Goal: Task Accomplishment & Management: Use online tool/utility

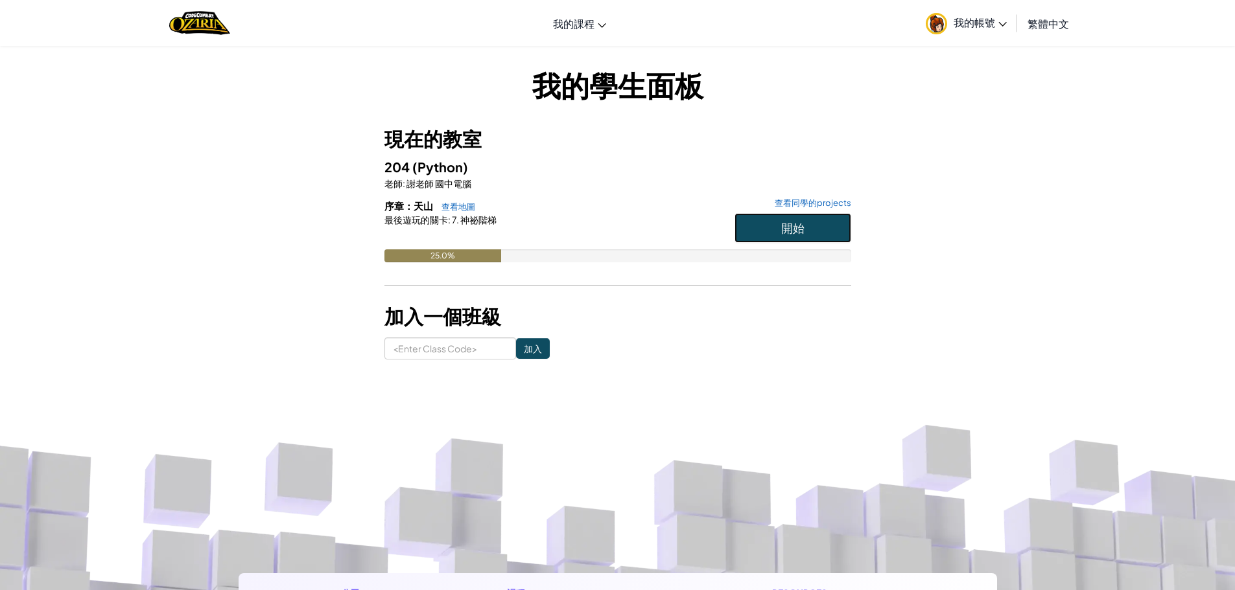
click at [785, 221] on span "開始" at bounding box center [792, 227] width 23 height 15
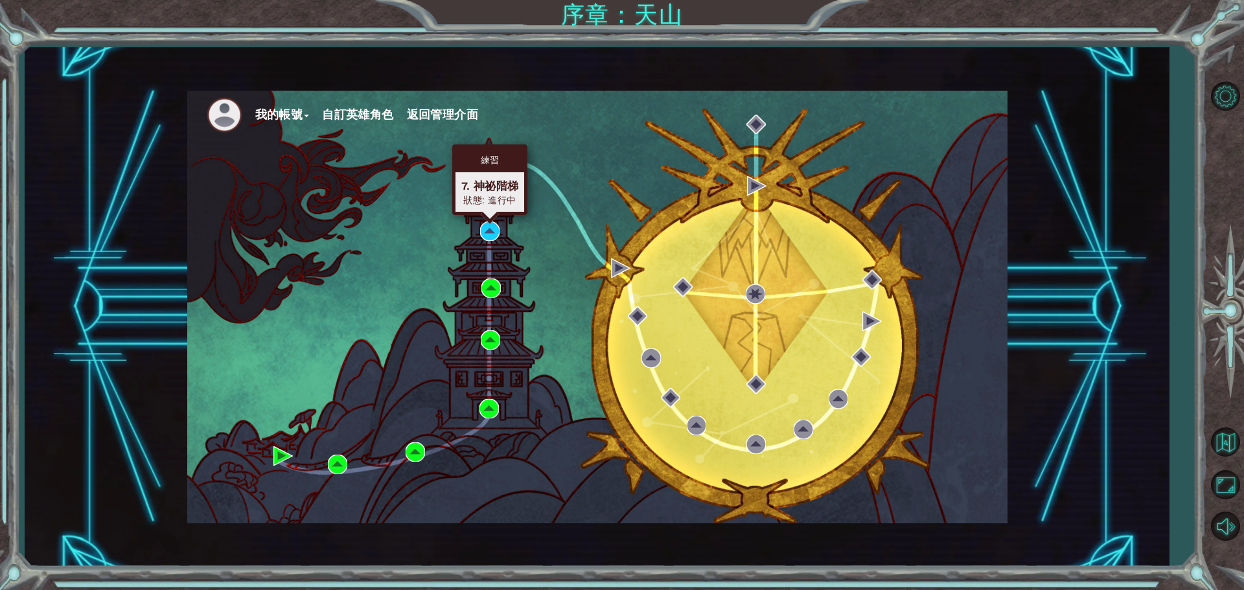
click at [491, 215] on div "練習 7. 神祕階梯 狀態: 進行中" at bounding box center [489, 180] width 75 height 71
click at [493, 232] on img at bounding box center [489, 231] width 19 height 19
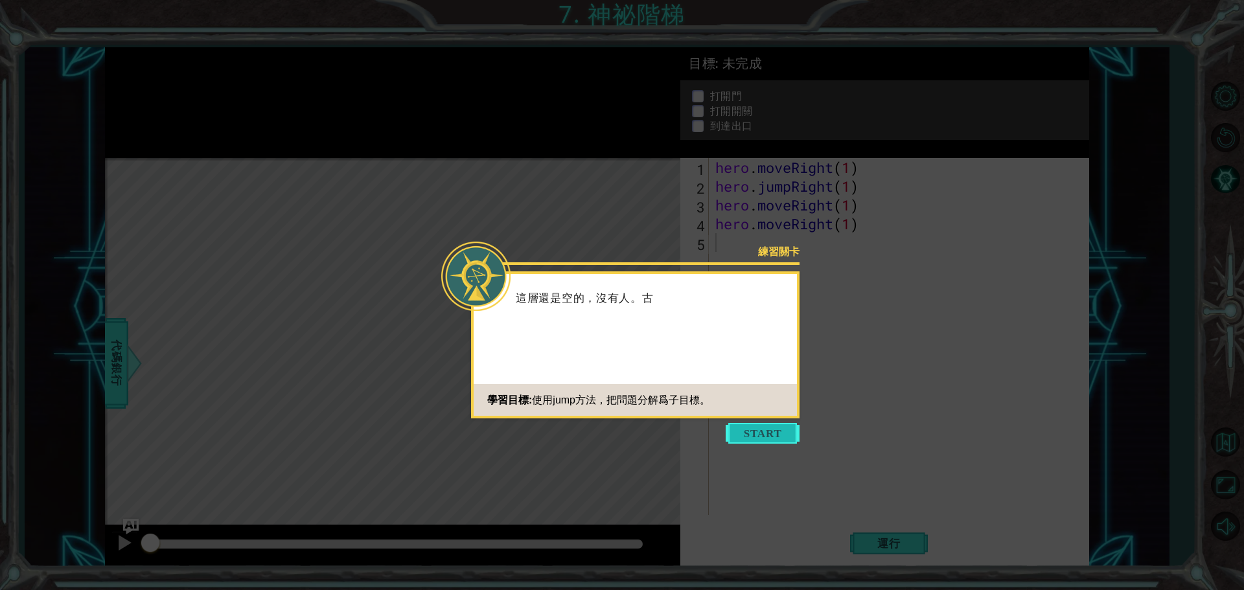
click at [774, 427] on button "Start" at bounding box center [763, 433] width 74 height 21
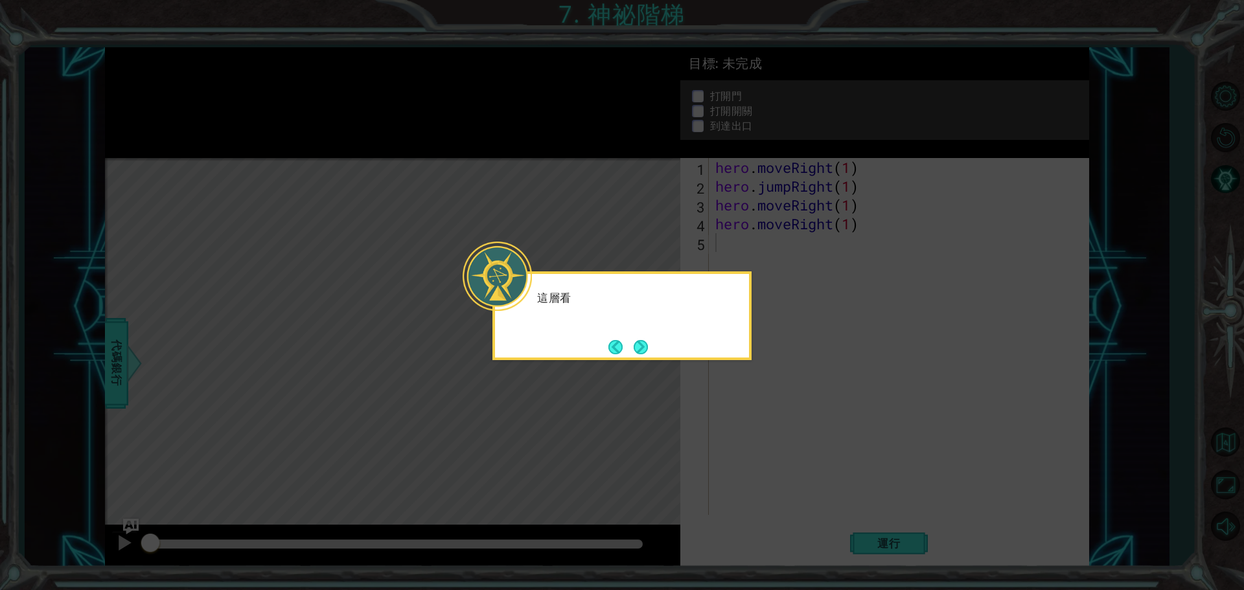
click at [774, 427] on icon at bounding box center [622, 295] width 1244 height 590
click at [642, 350] on button "Next" at bounding box center [641, 347] width 14 height 14
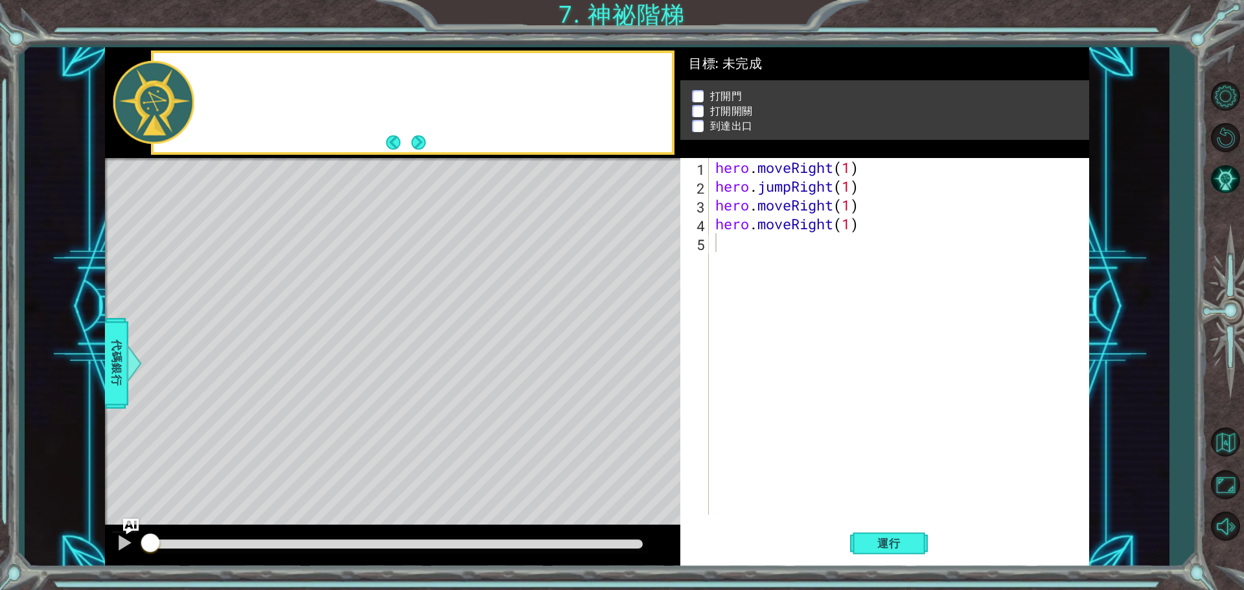
click at [642, 350] on div "Level Map" at bounding box center [404, 349] width 599 height 382
drag, startPoint x: 152, startPoint y: 545, endPoint x: 213, endPoint y: 557, distance: 62.8
click at [213, 557] on div at bounding box center [393, 546] width 576 height 41
click at [117, 549] on div at bounding box center [124, 543] width 17 height 17
drag, startPoint x: 255, startPoint y: 542, endPoint x: 167, endPoint y: 536, distance: 89.0
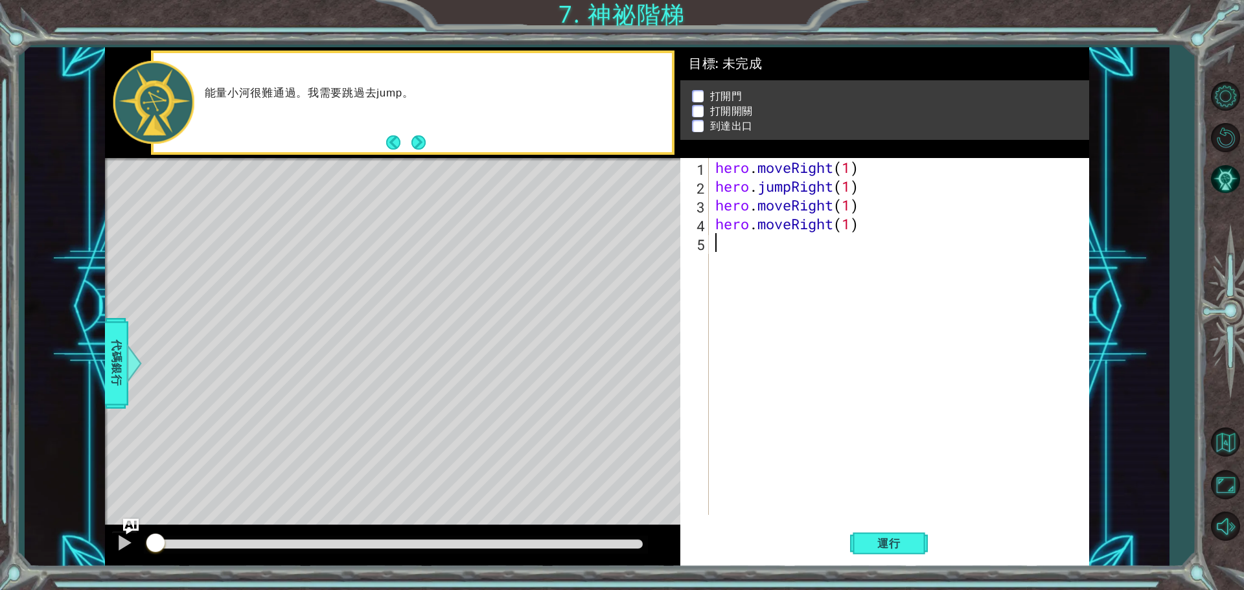
click at [135, 542] on div at bounding box center [393, 546] width 576 height 41
click at [888, 546] on span "運行" at bounding box center [889, 543] width 49 height 13
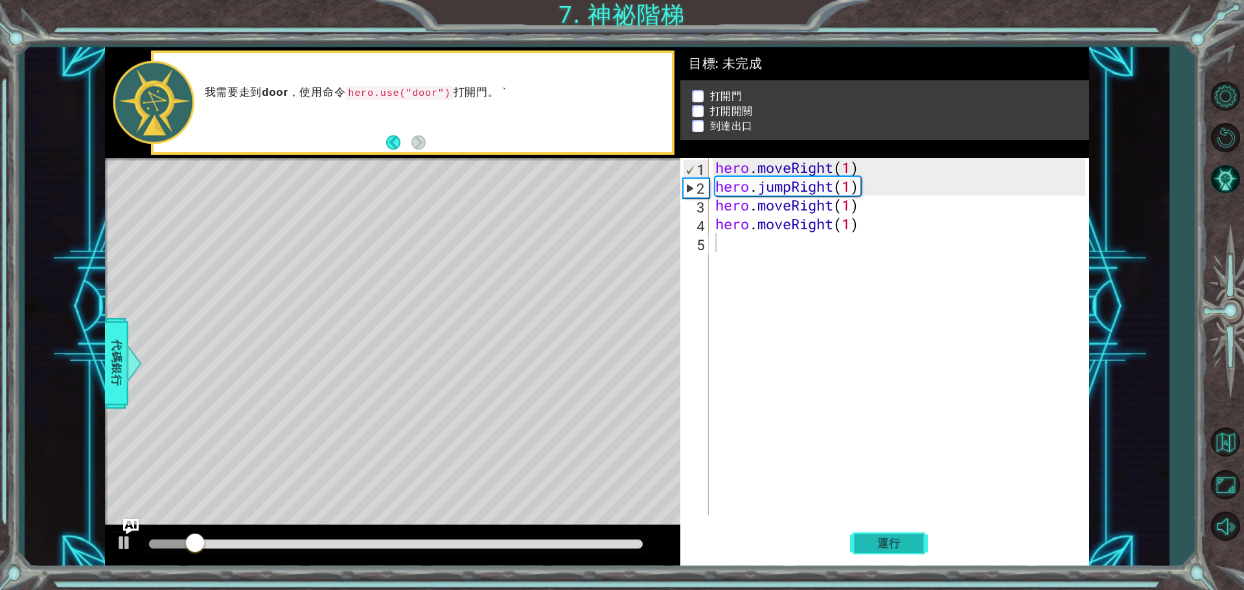
click at [889, 543] on span "運行" at bounding box center [889, 543] width 49 height 13
click at [128, 550] on div at bounding box center [124, 543] width 17 height 17
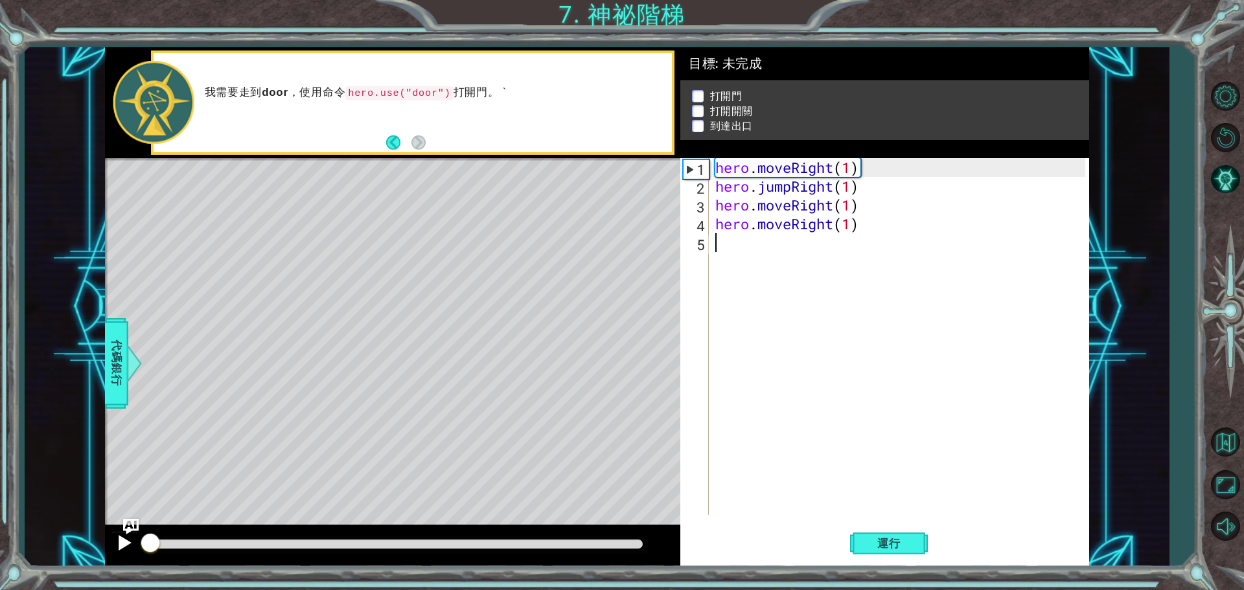
drag, startPoint x: 178, startPoint y: 546, endPoint x: 136, endPoint y: 544, distance: 42.2
click at [136, 544] on div at bounding box center [393, 546] width 576 height 41
click at [849, 226] on div "hero . moveRight ( 1 ) hero . jumpRight ( 1 ) hero . moveRight ( 1 ) hero . mov…" at bounding box center [902, 355] width 379 height 395
type textarea "hero.moveRight()"
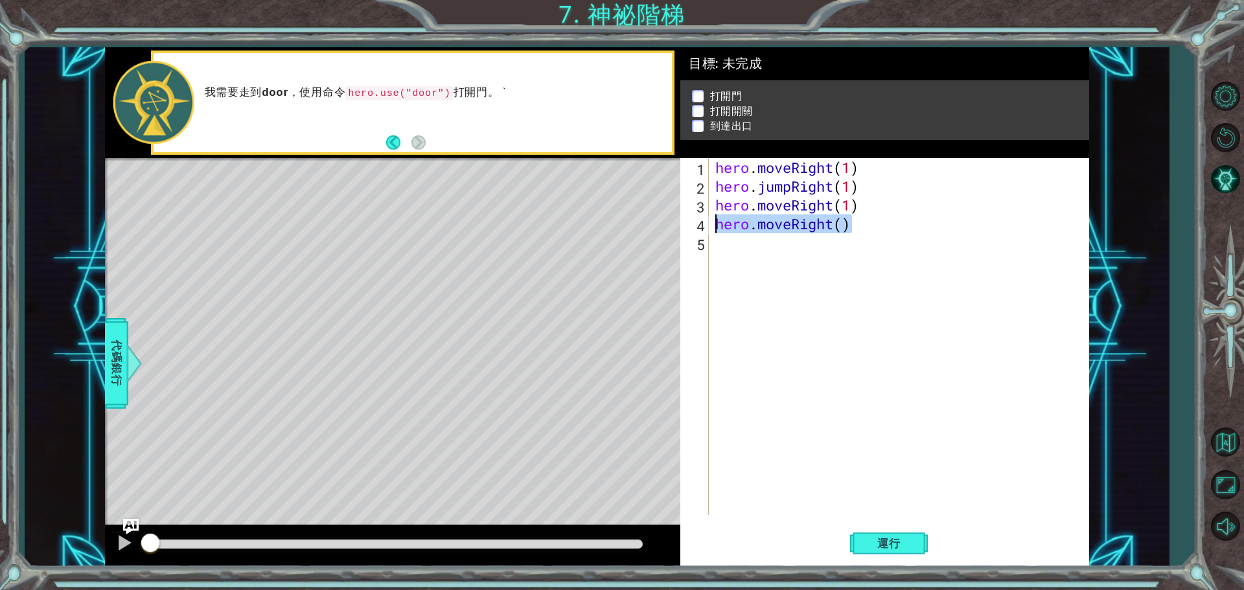
drag, startPoint x: 851, startPoint y: 226, endPoint x: 706, endPoint y: 220, distance: 145.3
click at [706, 220] on div "hero.moveRight() 1 2 3 4 5 hero . moveRight ( 1 ) hero . jumpRight ( 1 ) hero .…" at bounding box center [883, 336] width 405 height 357
click at [125, 352] on span "代碼銀行" at bounding box center [116, 363] width 21 height 79
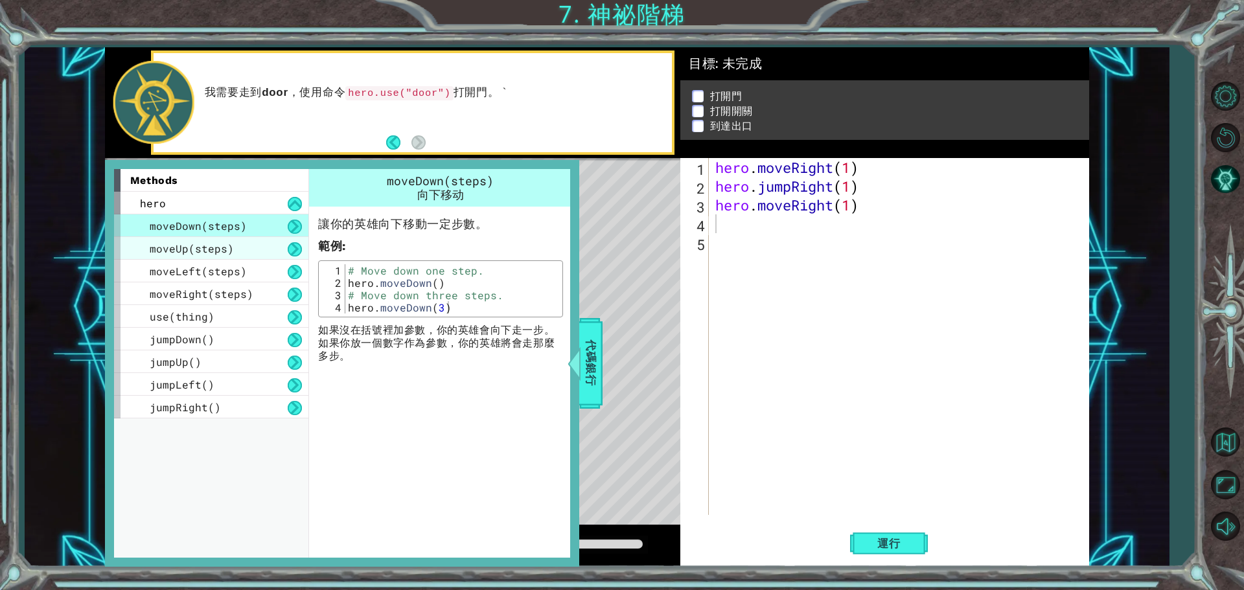
drag, startPoint x: 202, startPoint y: 257, endPoint x: 197, endPoint y: 253, distance: 6.9
click at [197, 253] on div "moveUp(steps)" at bounding box center [211, 248] width 194 height 23
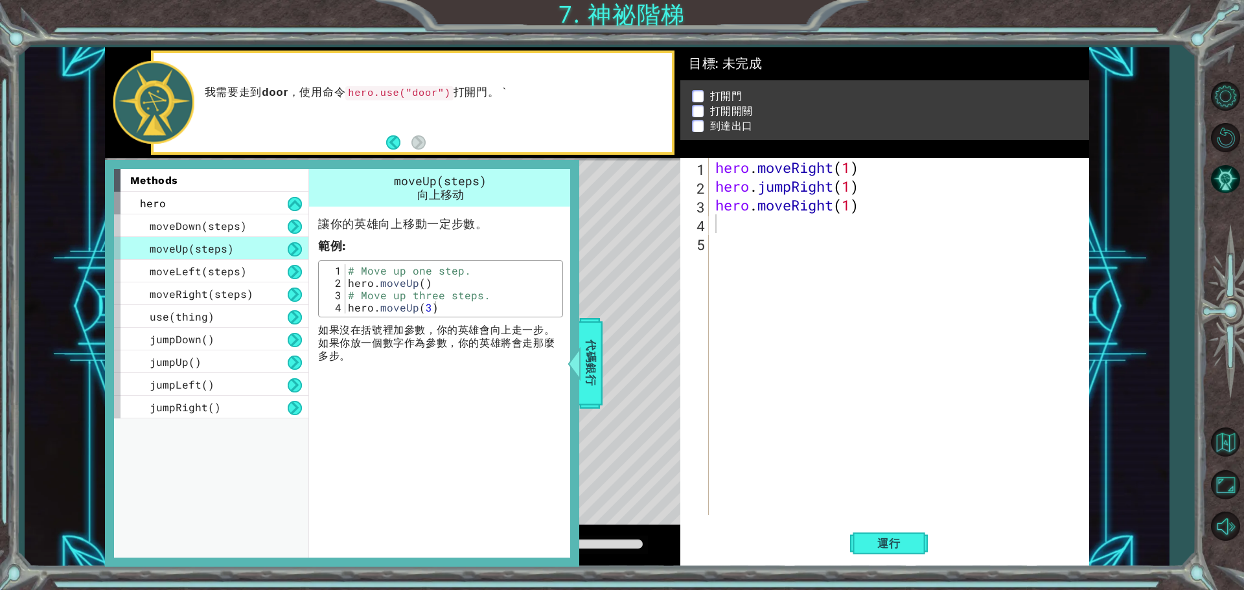
type textarea "hero.moveUp(3)"
drag, startPoint x: 439, startPoint y: 307, endPoint x: 350, endPoint y: 309, distance: 88.8
click at [350, 309] on div "# Move up one step. hero . moveUp ( ) # Move up three steps. hero . moveUp ( 3 )" at bounding box center [452, 301] width 214 height 74
click at [732, 233] on div "hero . moveRight ( 1 ) hero . jumpRight ( 1 ) hero . moveRight ( 1 )" at bounding box center [902, 355] width 379 height 395
paste textarea "hero.moveUp(3)"
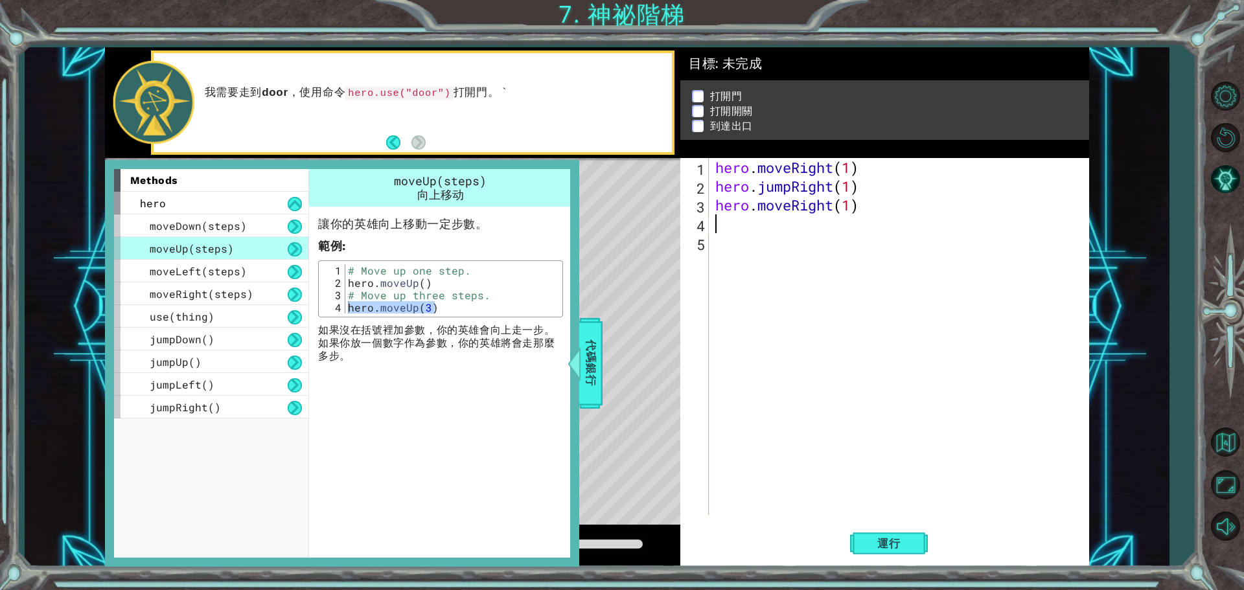
type textarea "hero.moveUp(3)"
click at [209, 310] on span "use(thing)" at bounding box center [182, 317] width 65 height 14
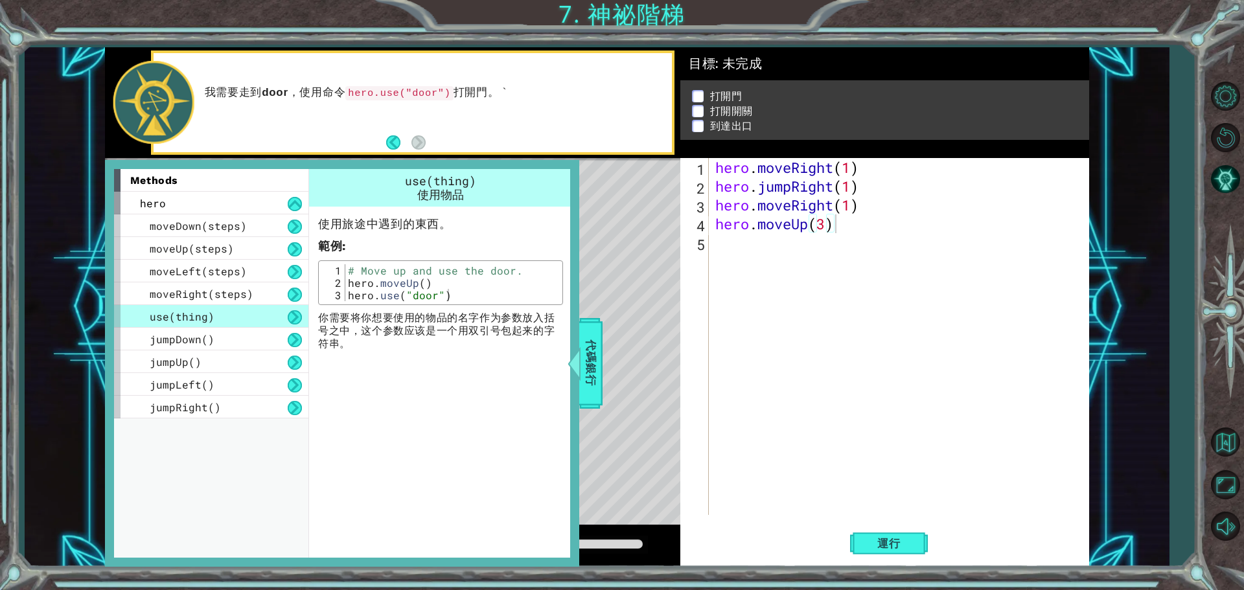
type textarea "hero.use("door")"
drag, startPoint x: 456, startPoint y: 300, endPoint x: 347, endPoint y: 299, distance: 108.9
click at [347, 299] on div "# Move up and use the door. hero . moveUp ( ) hero . use ( "door" )" at bounding box center [452, 295] width 214 height 62
click at [733, 249] on div "hero . moveRight ( 1 ) hero . jumpRight ( 1 ) hero . moveRight ( 1 ) hero . mov…" at bounding box center [902, 355] width 379 height 395
paste textarea "hero.use("door")"
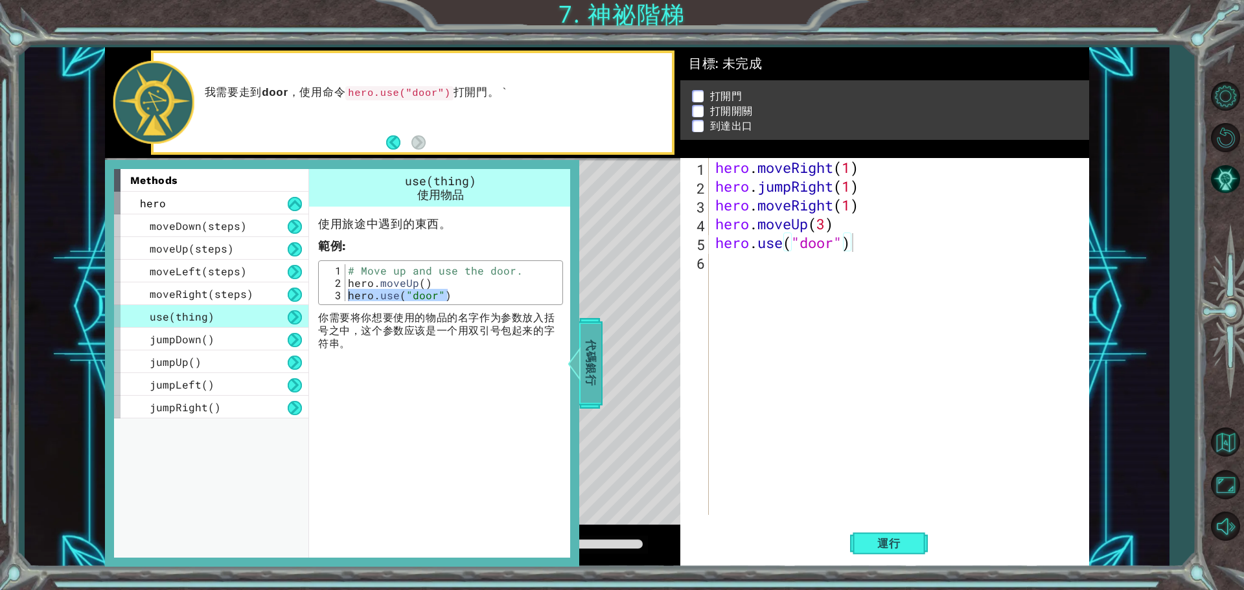
click at [600, 366] on span "代碼銀行" at bounding box center [591, 363] width 21 height 79
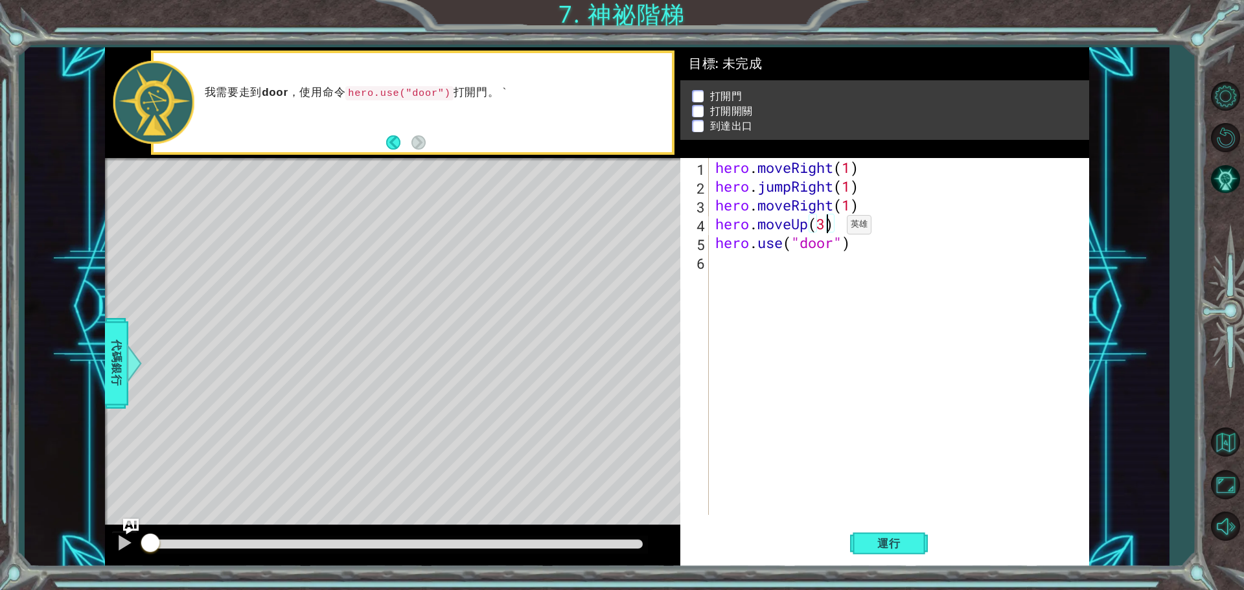
click at [828, 228] on div "hero . moveRight ( 1 ) hero . jumpRight ( 1 ) hero . moveRight ( 1 ) hero . mov…" at bounding box center [902, 355] width 379 height 395
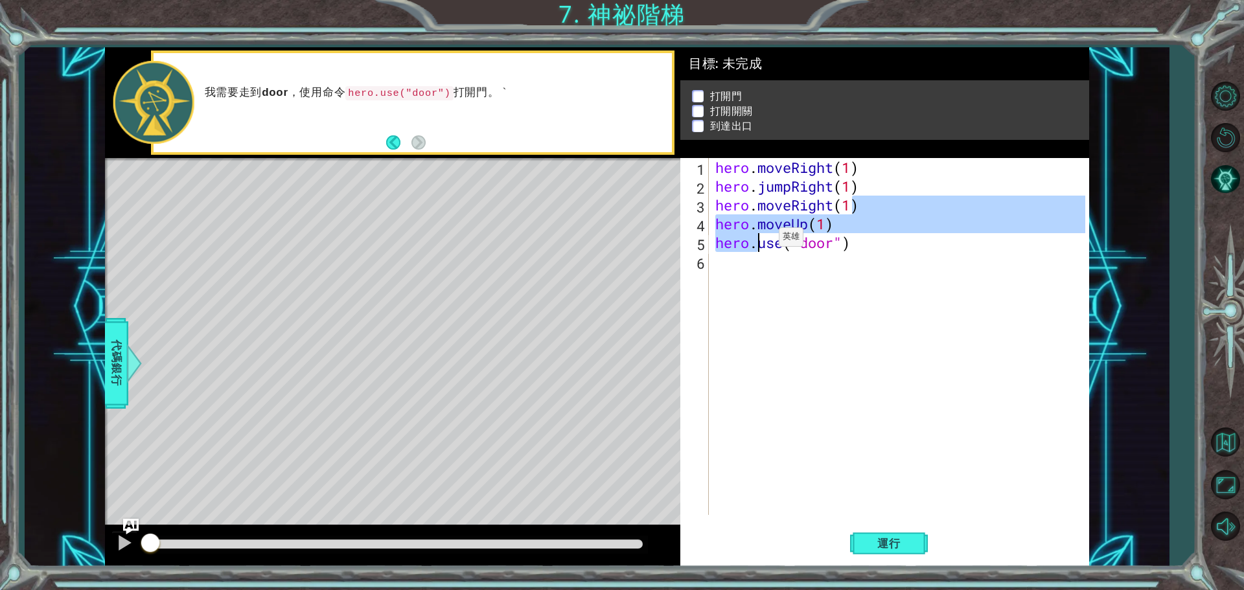
drag, startPoint x: 849, startPoint y: 212, endPoint x: 827, endPoint y: 237, distance: 33.0
click at [786, 240] on div "hero . moveRight ( 1 ) hero . jumpRight ( 1 ) hero . moveRight ( 1 ) hero . mov…" at bounding box center [902, 355] width 379 height 395
type textarea "hero.moveUp(1) hero.use("door")"
click at [909, 275] on div "hero . moveRight ( 1 ) hero . jumpRight ( 1 ) hero . moveRight ( 1 ) hero . mov…" at bounding box center [902, 355] width 379 height 395
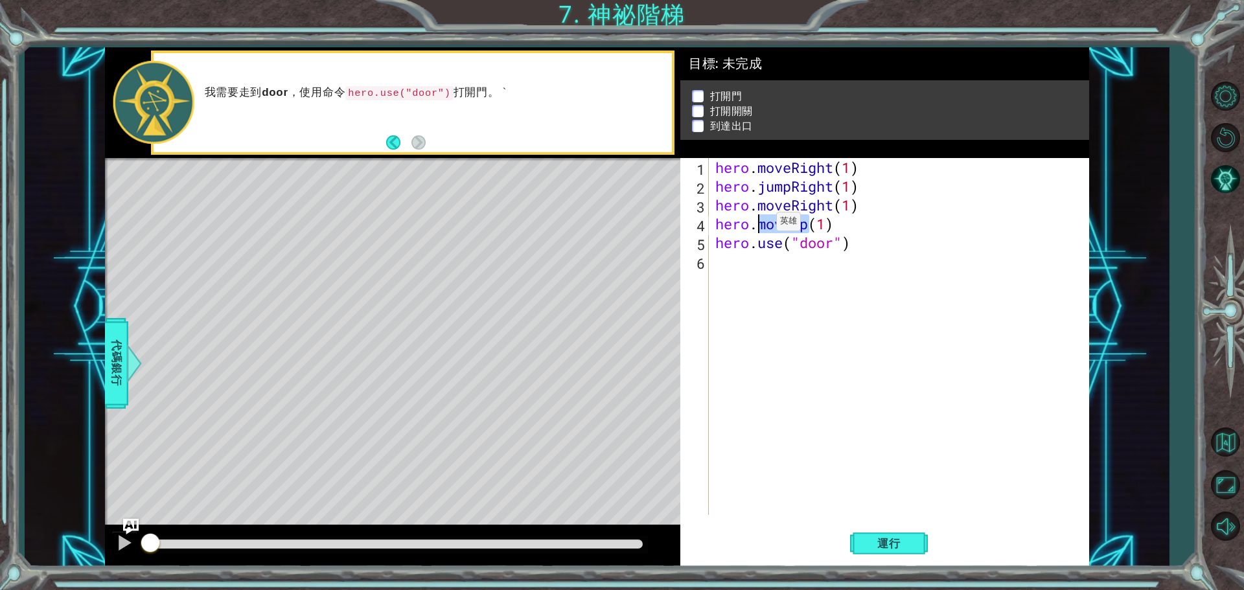
drag, startPoint x: 798, startPoint y: 220, endPoint x: 740, endPoint y: 225, distance: 58.6
click at [740, 225] on div "hero . moveRight ( 1 ) hero . jumpRight ( 1 ) hero . moveRight ( 1 ) hero . mov…" at bounding box center [902, 355] width 379 height 395
type textarea "hero.moveUp(1)"
click at [839, 225] on div "hero . moveRight ( 1 ) hero . jumpRight ( 1 ) hero . moveRight ( 1 ) hero . mov…" at bounding box center [902, 355] width 379 height 395
drag, startPoint x: 852, startPoint y: 225, endPoint x: 713, endPoint y: 226, distance: 139.4
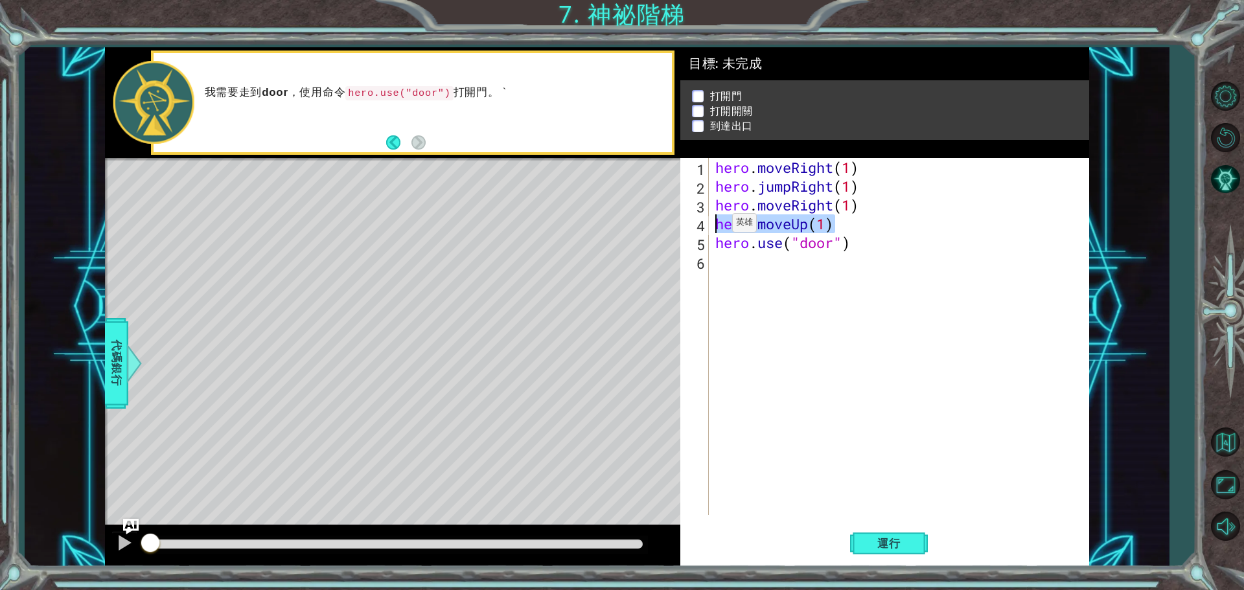
click at [713, 226] on div "hero . moveRight ( 1 ) hero . jumpRight ( 1 ) hero . moveRight ( 1 ) hero . mov…" at bounding box center [902, 355] width 379 height 395
click at [724, 266] on div "hero . moveRight ( 1 ) hero . jumpRight ( 1 ) hero . moveRight ( 1 ) hero . mov…" at bounding box center [902, 355] width 379 height 395
paste textarea "hero.moveUp(1)"
type textarea "hero.moveUp(1)"
click at [832, 261] on div "hero . moveRight ( 1 ) hero . jumpRight ( 1 ) hero . moveRight ( 1 ) hero . mov…" at bounding box center [902, 355] width 379 height 395
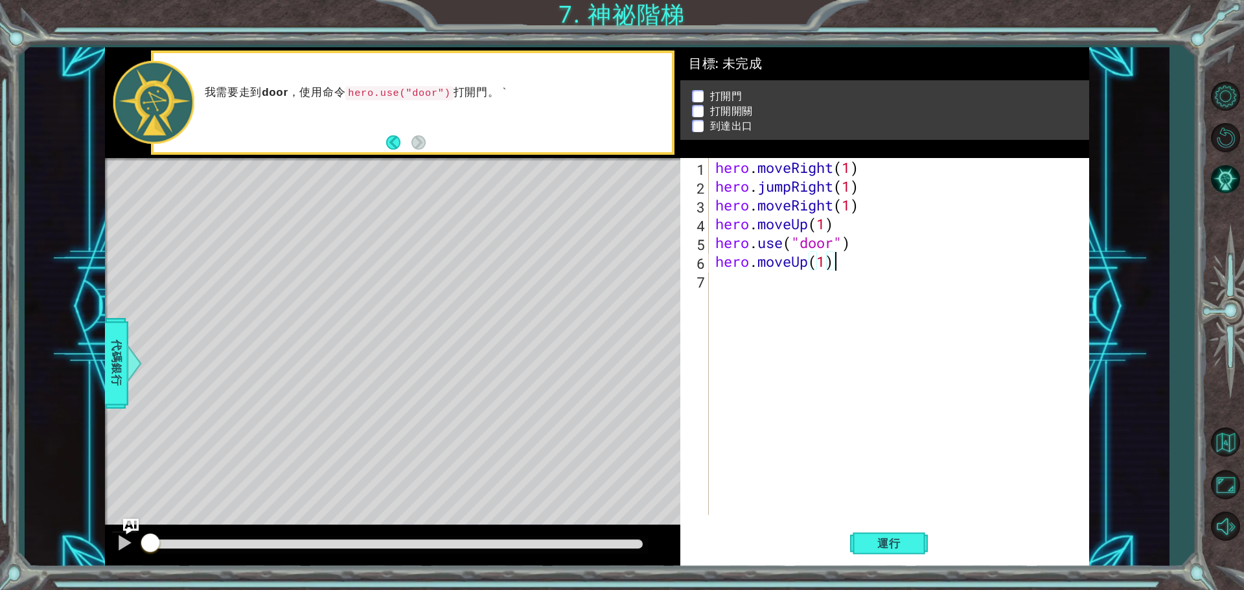
click at [727, 283] on div "hero . moveRight ( 1 ) hero . jumpRight ( 1 ) hero . moveRight ( 1 ) hero . mov…" at bounding box center [902, 355] width 379 height 395
paste textarea "hero.moveUp(1)"
click at [838, 283] on div "hero . moveRight ( 1 ) hero . jumpRight ( 1 ) hero . moveRight ( 1 ) hero . mov…" at bounding box center [902, 355] width 379 height 395
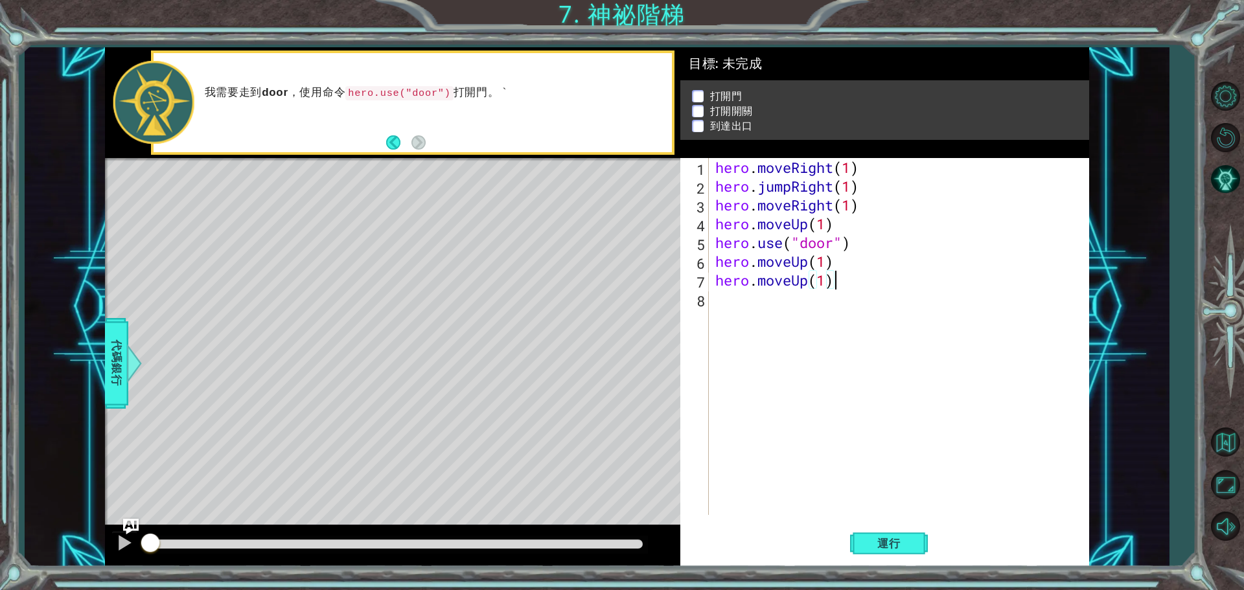
click at [826, 283] on div "hero . moveRight ( 1 ) hero . jumpRight ( 1 ) hero . moveRight ( 1 ) hero . mov…" at bounding box center [902, 355] width 379 height 395
drag, startPoint x: 826, startPoint y: 283, endPoint x: 719, endPoint y: 284, distance: 106.9
click at [719, 284] on div "hero . moveRight ( 1 ) hero . jumpRight ( 1 ) hero . moveRight ( 1 ) hero . mov…" at bounding box center [902, 355] width 379 height 395
paste textarea "Code Area"
drag, startPoint x: 830, startPoint y: 289, endPoint x: 706, endPoint y: 289, distance: 124.4
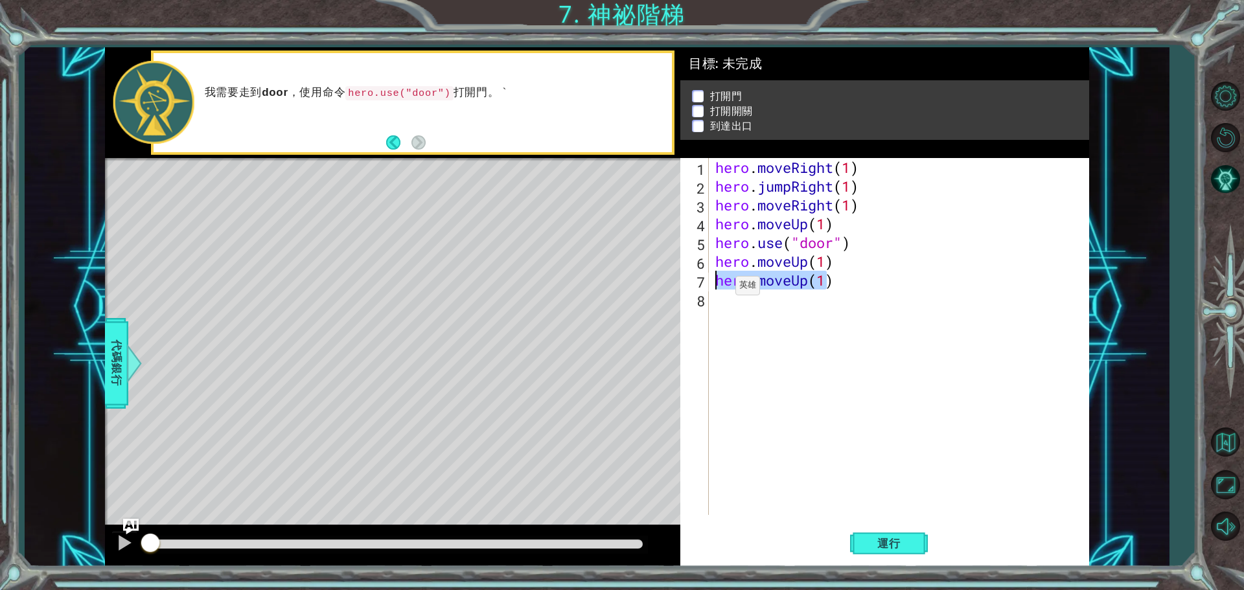
click at [706, 289] on div "hero.moveUp(1) 1 2 3 4 5 6 7 8 hero . moveRight ( 1 ) hero . jumpRight ( 1 ) he…" at bounding box center [883, 336] width 405 height 357
type textarea ")"
click at [818, 280] on div "hero . moveRight ( 1 ) hero . jumpRight ( 1 ) hero . moveRight ( 1 ) hero . mov…" at bounding box center [902, 355] width 379 height 395
click at [827, 257] on div "hero . moveRight ( 1 ) hero . jumpRight ( 1 ) hero . moveRight ( 1 ) hero . mov…" at bounding box center [902, 355] width 379 height 395
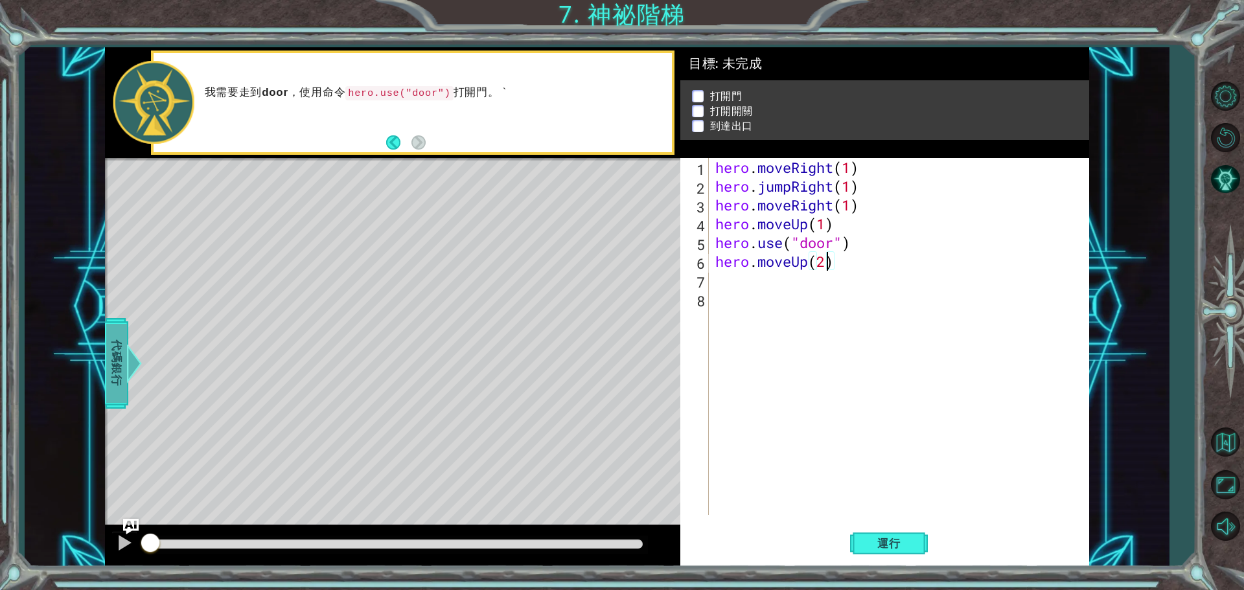
type textarea "hero.moveUp(2)"
click at [109, 359] on span "代碼銀行" at bounding box center [116, 363] width 21 height 79
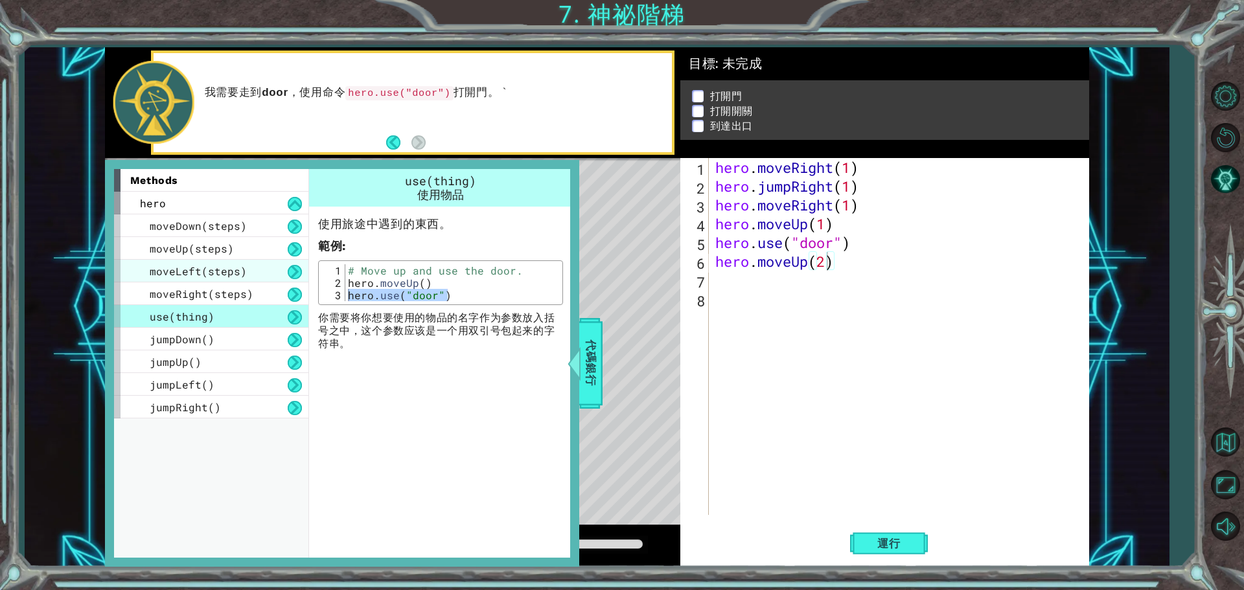
click at [218, 274] on span "moveLeft(steps)" at bounding box center [198, 271] width 97 height 14
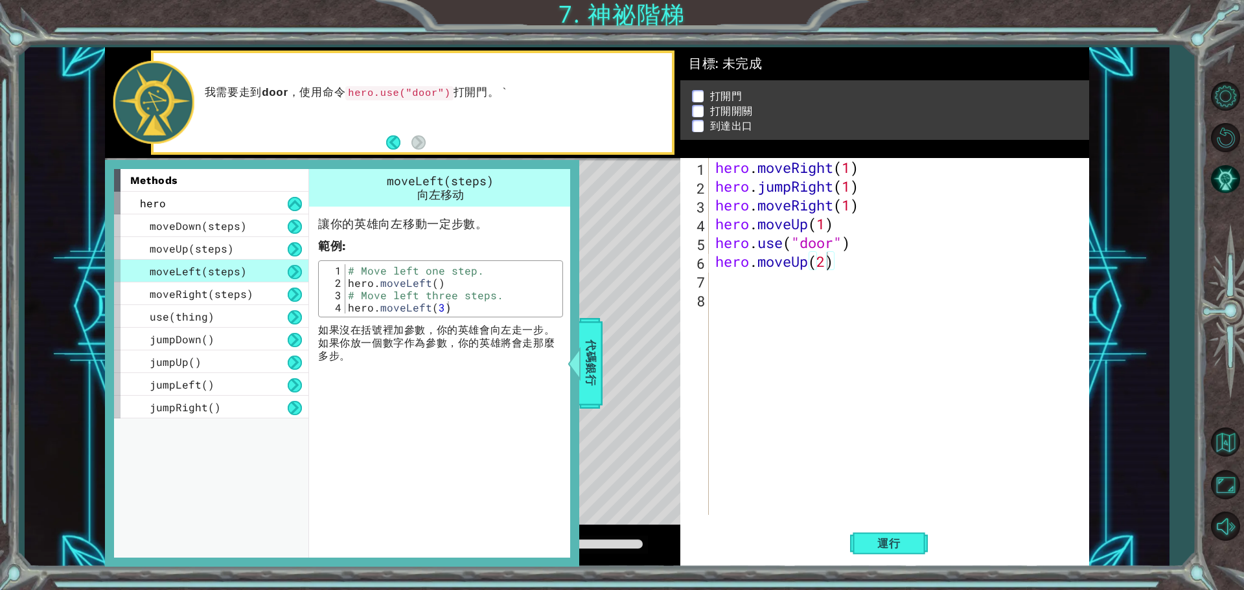
type textarea "hero.moveLeft(3)"
drag, startPoint x: 450, startPoint y: 309, endPoint x: 349, endPoint y: 310, distance: 101.1
click at [349, 310] on div "# Move left one step. hero . moveLeft ( ) # Move left three steps. hero . moveL…" at bounding box center [452, 301] width 214 height 74
click at [727, 282] on div "hero . moveRight ( 1 ) hero . jumpRight ( 1 ) hero . moveRight ( 1 ) hero . mov…" at bounding box center [902, 355] width 379 height 395
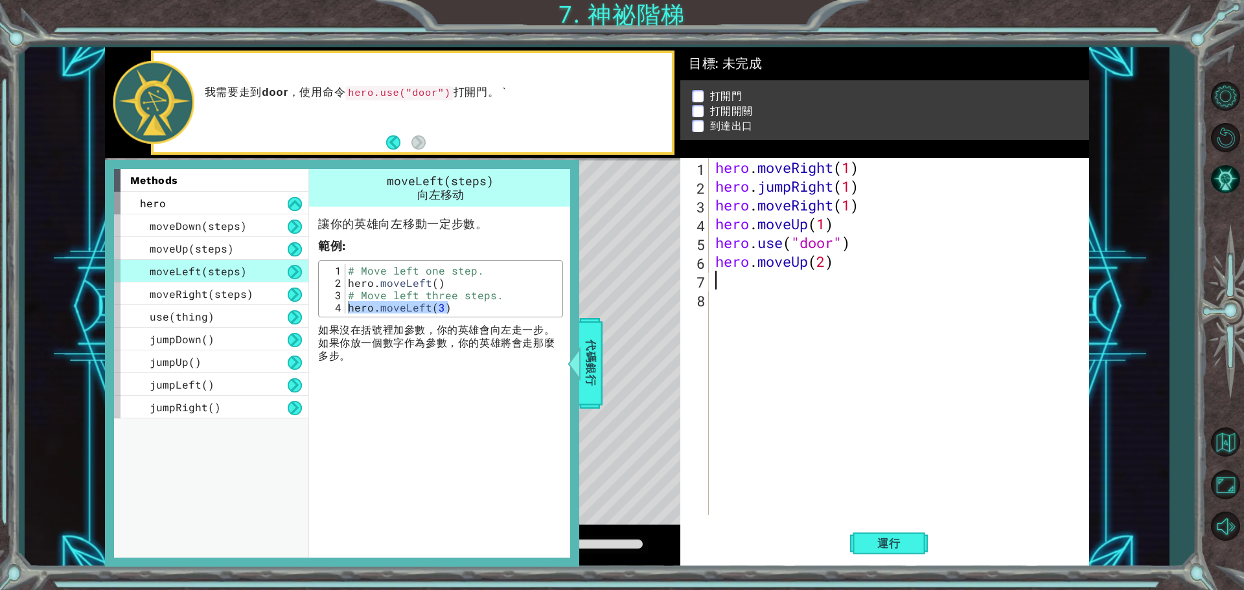
paste textarea "hero.moveLeft(3)"
click at [231, 312] on div "use(thing)" at bounding box center [211, 316] width 194 height 23
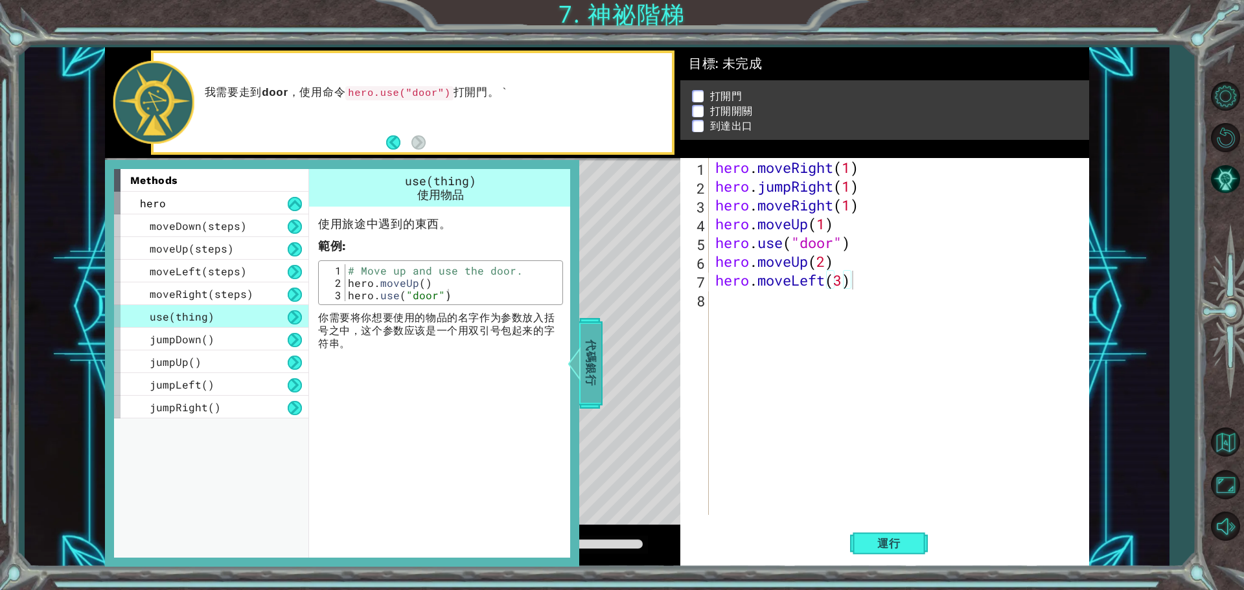
click at [584, 391] on span "代碼銀行" at bounding box center [591, 363] width 21 height 79
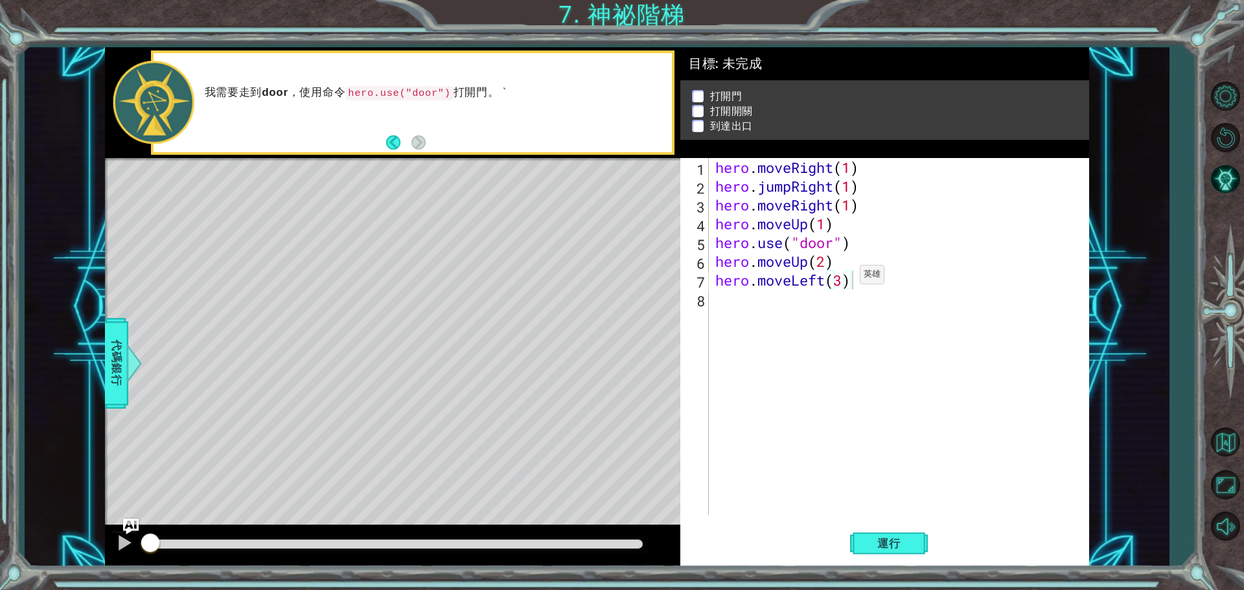
click at [841, 278] on div "hero . moveRight ( 1 ) hero . jumpRight ( 1 ) hero . moveRight ( 1 ) hero . mov…" at bounding box center [902, 355] width 379 height 395
type textarea "hero.moveLeft()"
click at [832, 277] on div "hero . moveRight ( 1 ) hero . jumpRight ( 1 ) hero . moveRight ( 1 ) hero . mov…" at bounding box center [902, 355] width 379 height 395
click at [883, 537] on button "運行" at bounding box center [889, 543] width 78 height 41
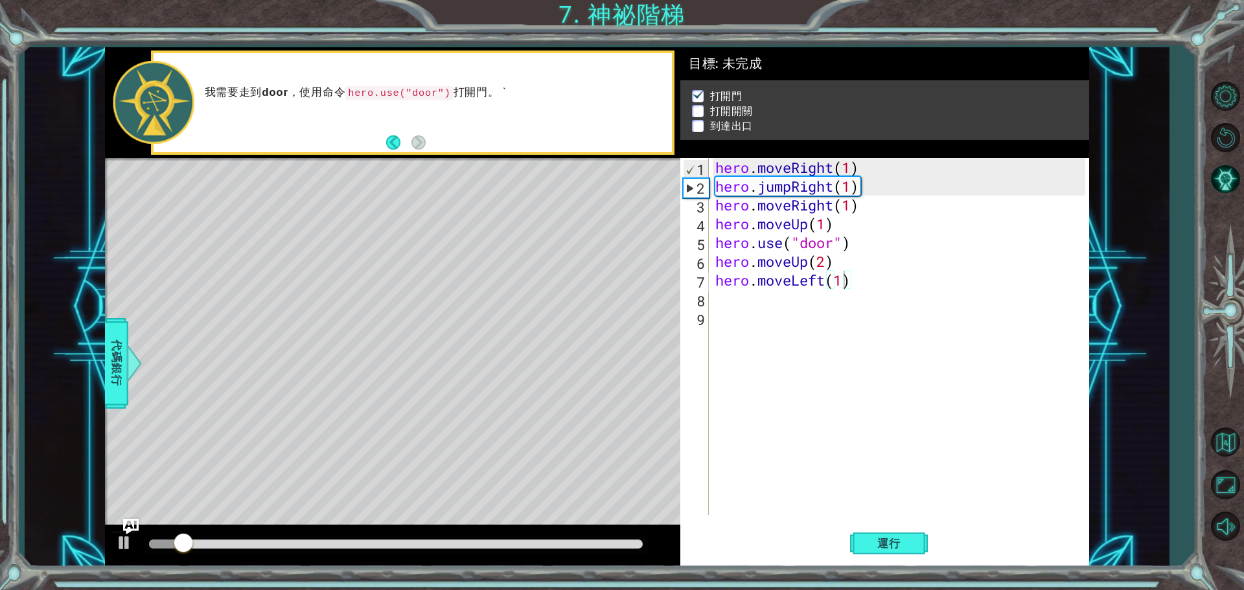
drag, startPoint x: 253, startPoint y: 539, endPoint x: 518, endPoint y: 536, distance: 265.1
click at [518, 536] on div at bounding box center [396, 545] width 504 height 18
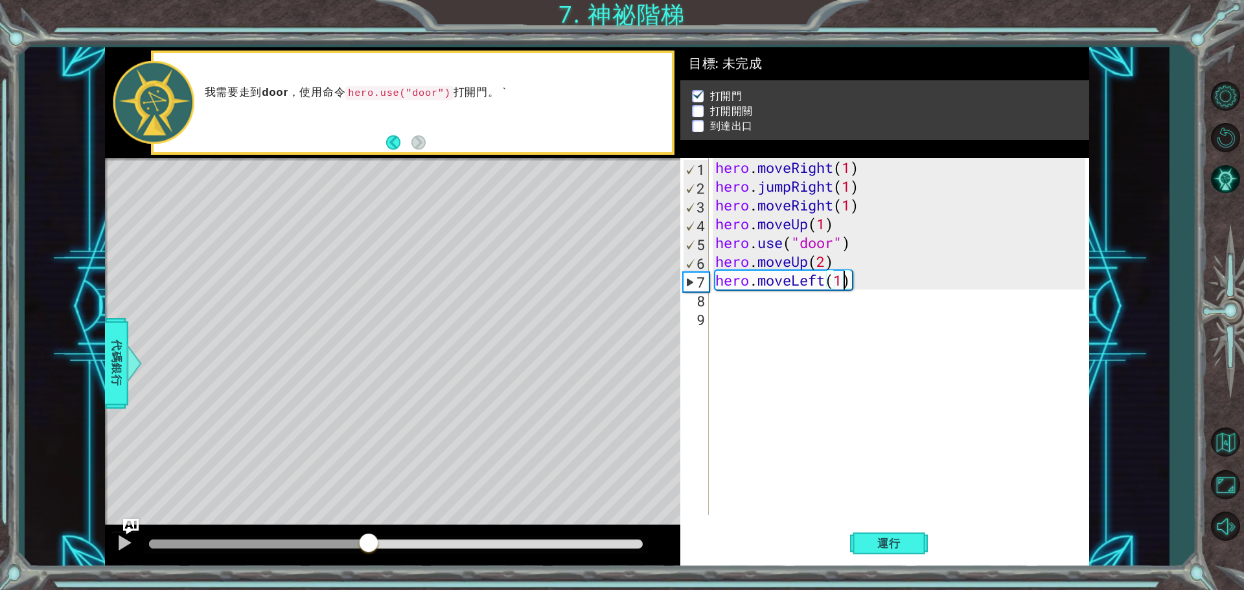
drag, startPoint x: 200, startPoint y: 542, endPoint x: 329, endPoint y: 526, distance: 130.6
click at [365, 543] on div at bounding box center [368, 544] width 23 height 23
click at [118, 358] on span "代碼銀行" at bounding box center [116, 363] width 21 height 79
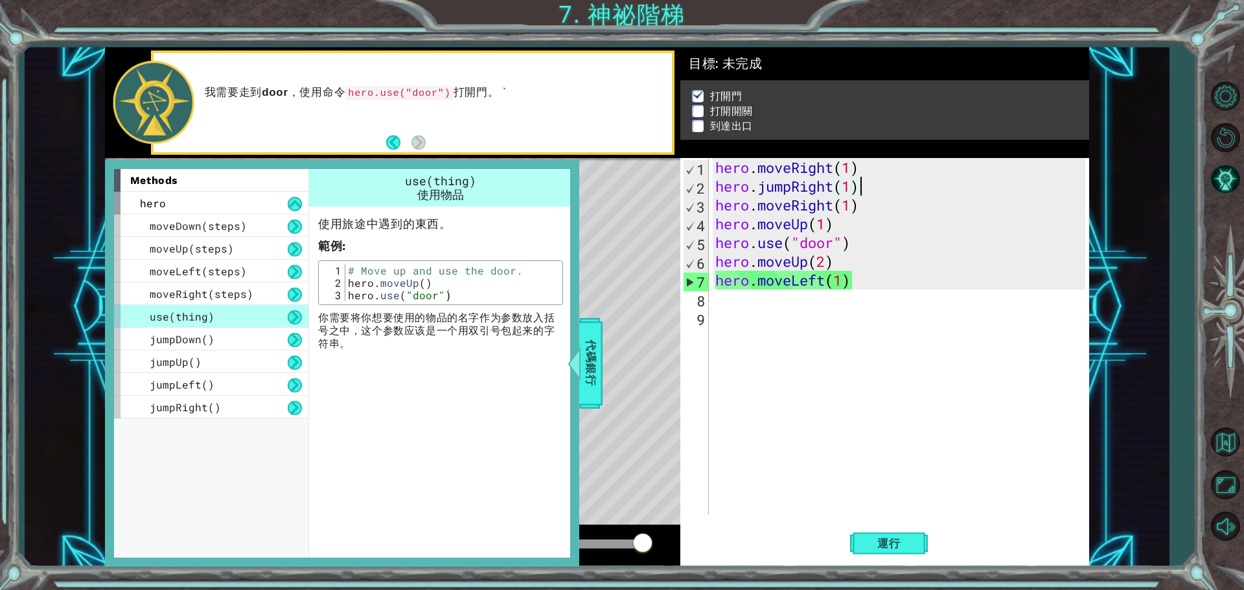
click at [925, 183] on div "hero . moveRight ( 1 ) hero . jumpRight ( 1 ) hero . moveRight ( 1 ) hero . mov…" at bounding box center [902, 355] width 379 height 395
click at [861, 191] on div "hero . moveRight ( 1 ) hero . jumpRight ( 1 ) hero . moveRight ( 1 ) hero . mov…" at bounding box center [899, 336] width 373 height 357
click at [861, 191] on div "hero . moveRight ( 1 ) hero . jumpRight ( 1 ) hero . moveRight ( 1 ) hero . mov…" at bounding box center [902, 355] width 379 height 395
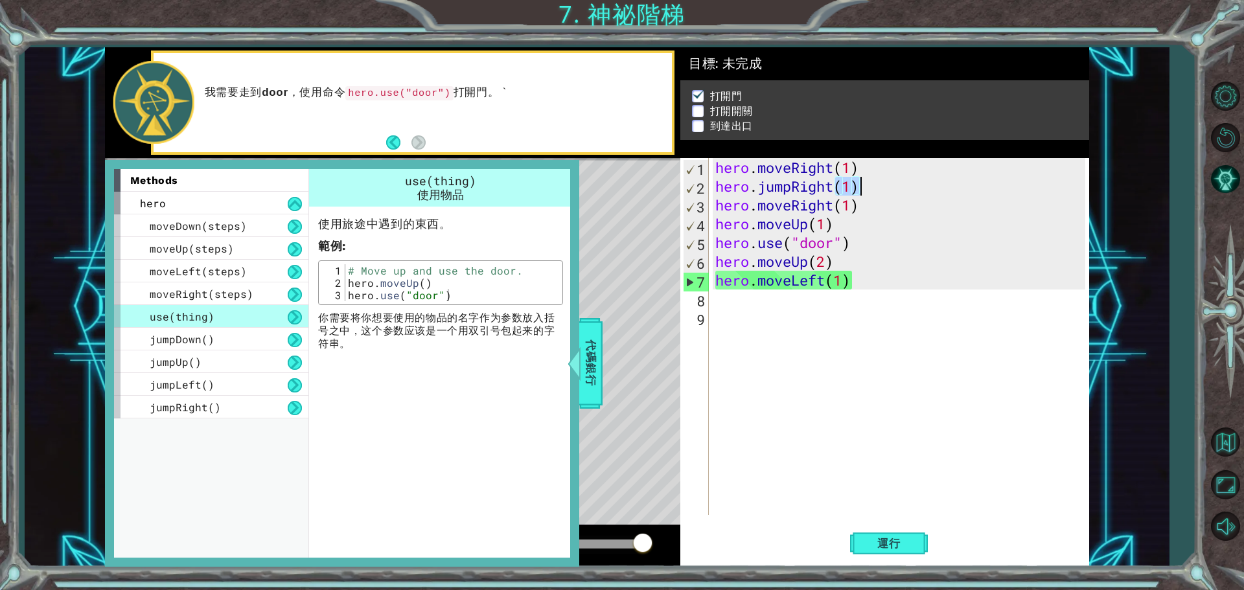
click at [861, 191] on div "hero . moveRight ( 1 ) hero . jumpRight ( 1 ) hero . moveRight ( 1 ) hero . mov…" at bounding box center [902, 355] width 379 height 395
type textarea "hero.jumpRight(1) hero.moveRight(1)"
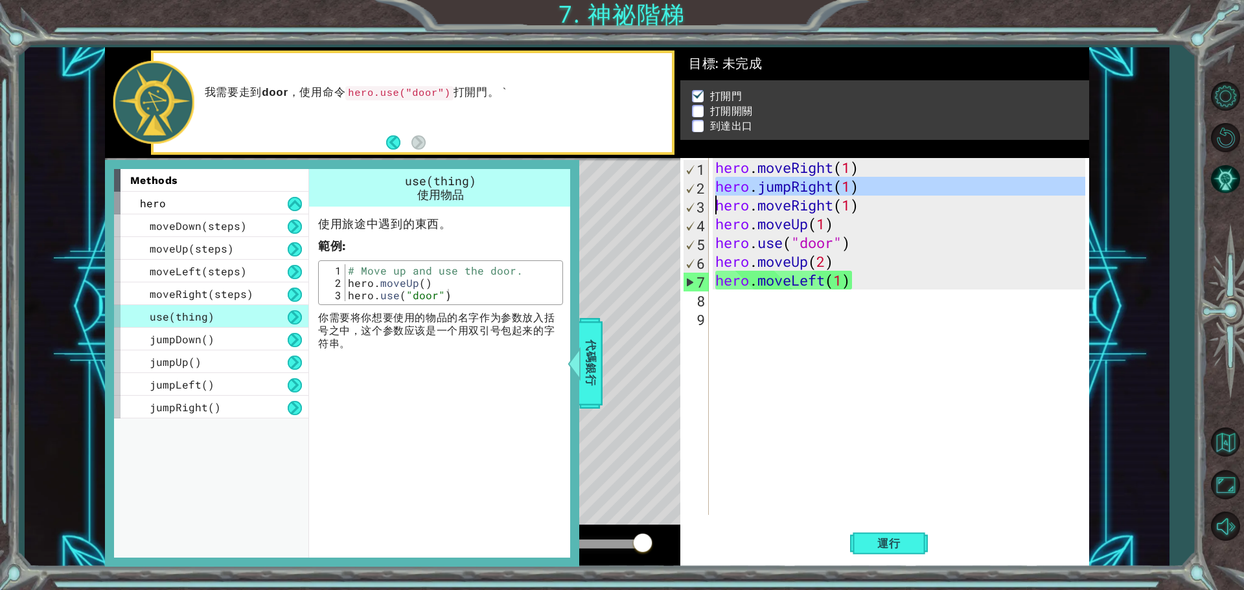
click at [861, 191] on div "hero . moveRight ( 1 ) hero . jumpRight ( 1 ) hero . moveRight ( 1 ) hero . mov…" at bounding box center [902, 355] width 379 height 395
